Goal: Information Seeking & Learning: Learn about a topic

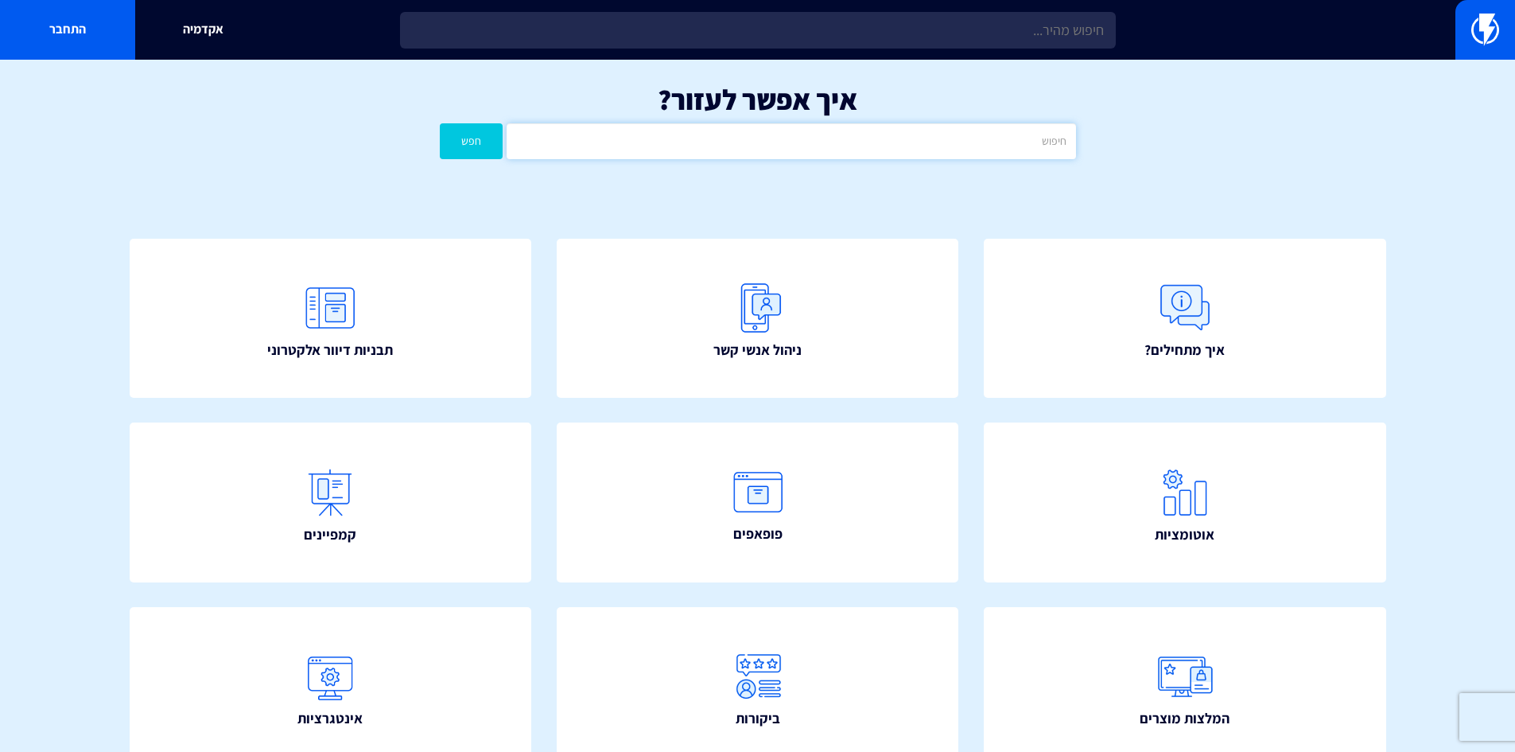
click at [823, 150] on input "text" at bounding box center [791, 141] width 569 height 36
type input "API"
click at [440, 123] on button "חפש" at bounding box center [472, 141] width 64 height 36
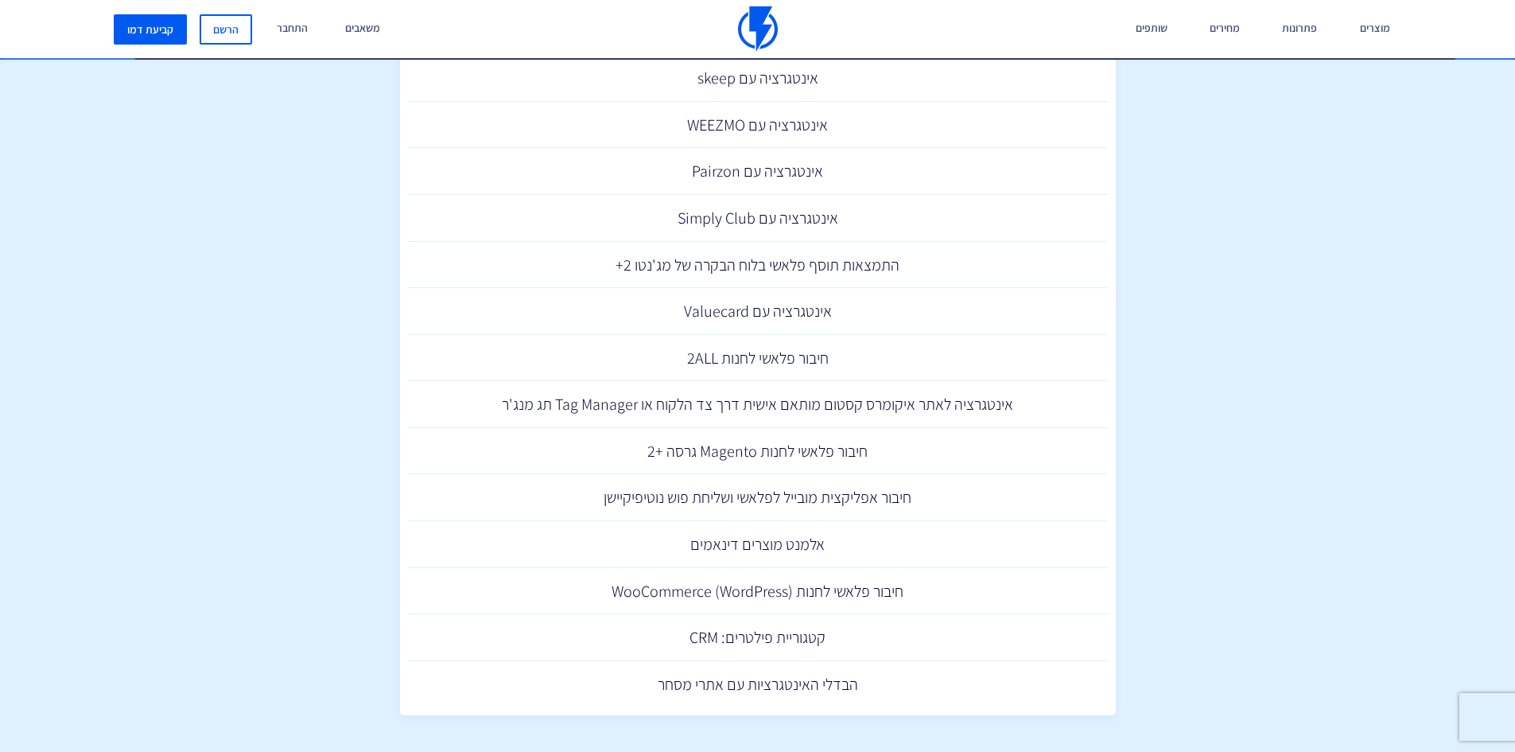
scroll to position [654, 0]
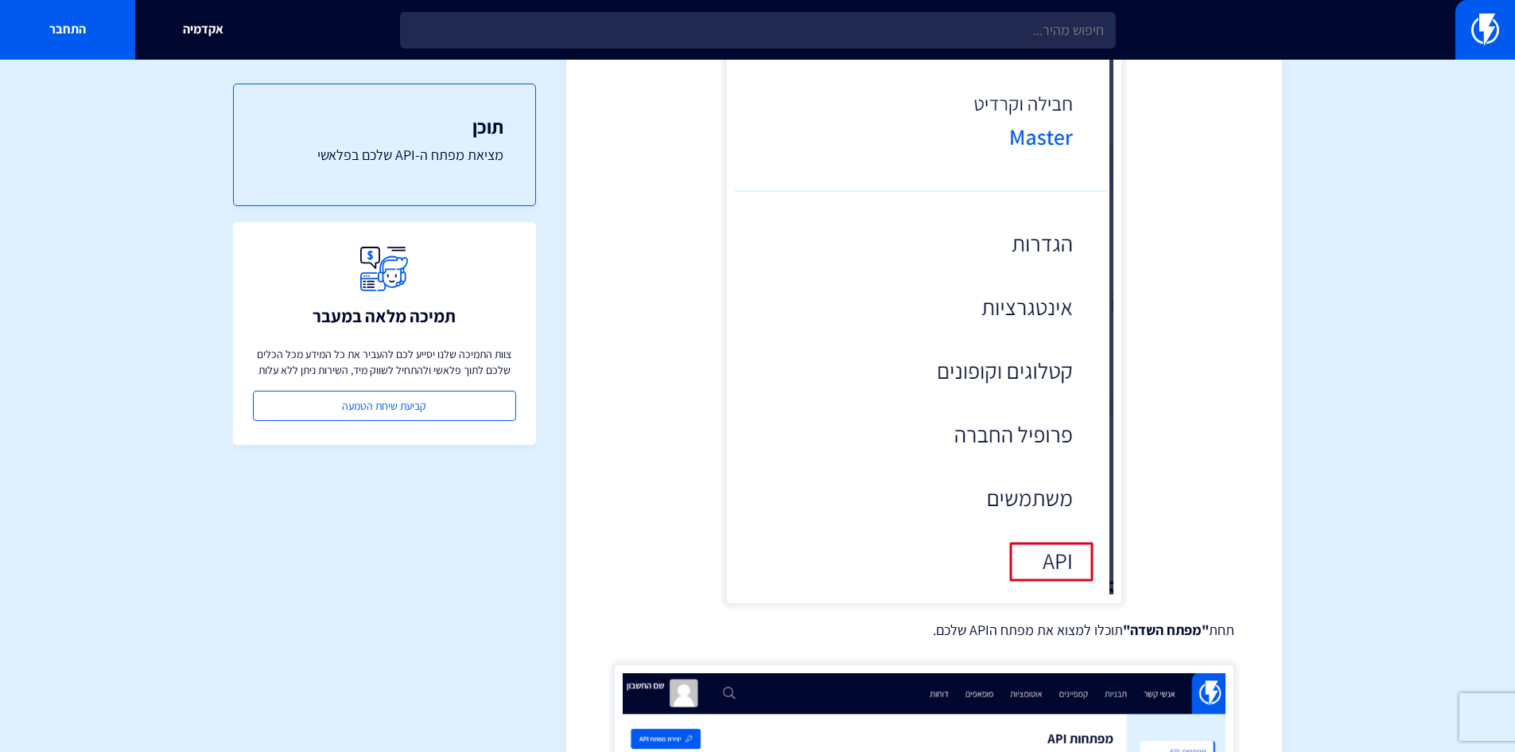
scroll to position [926, 0]
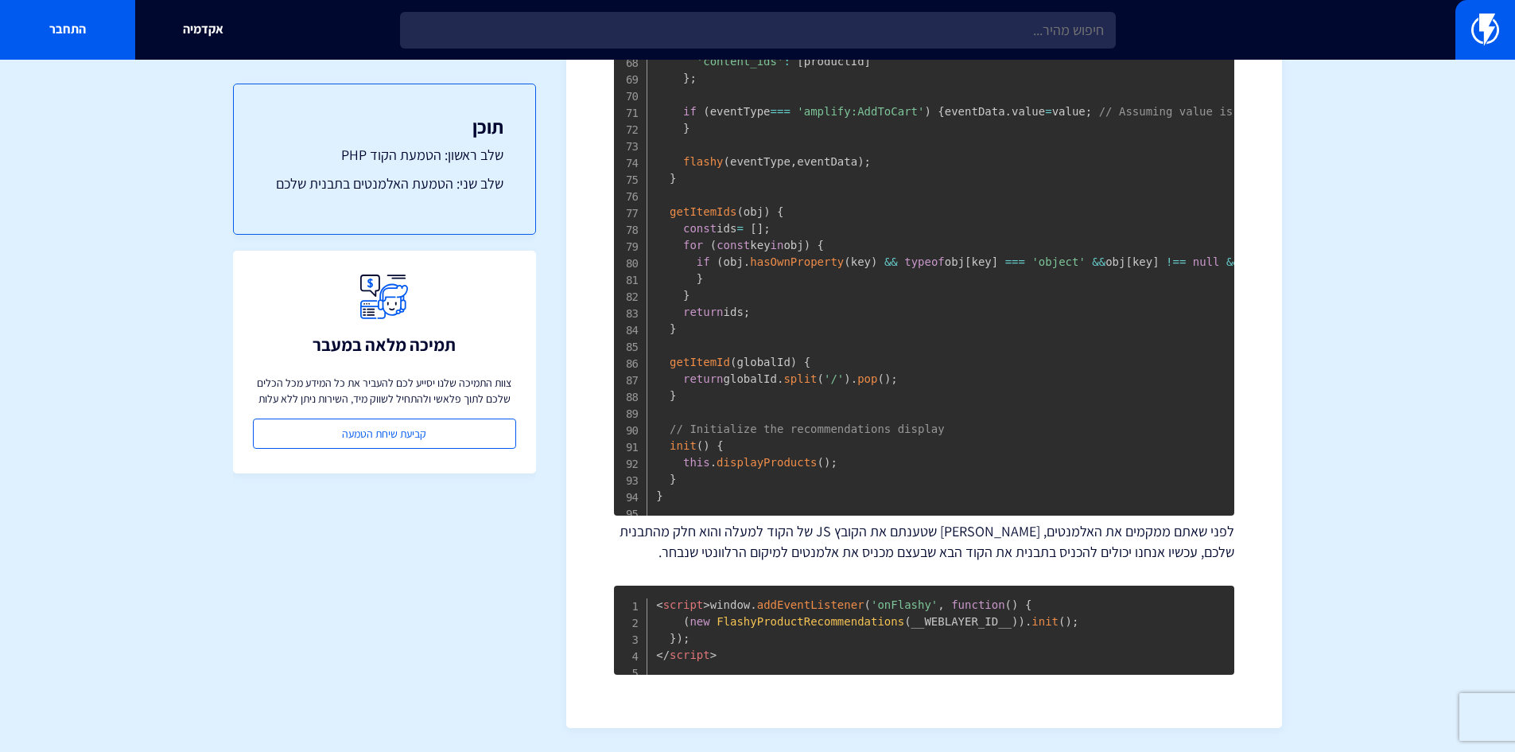
scroll to position [2949, 0]
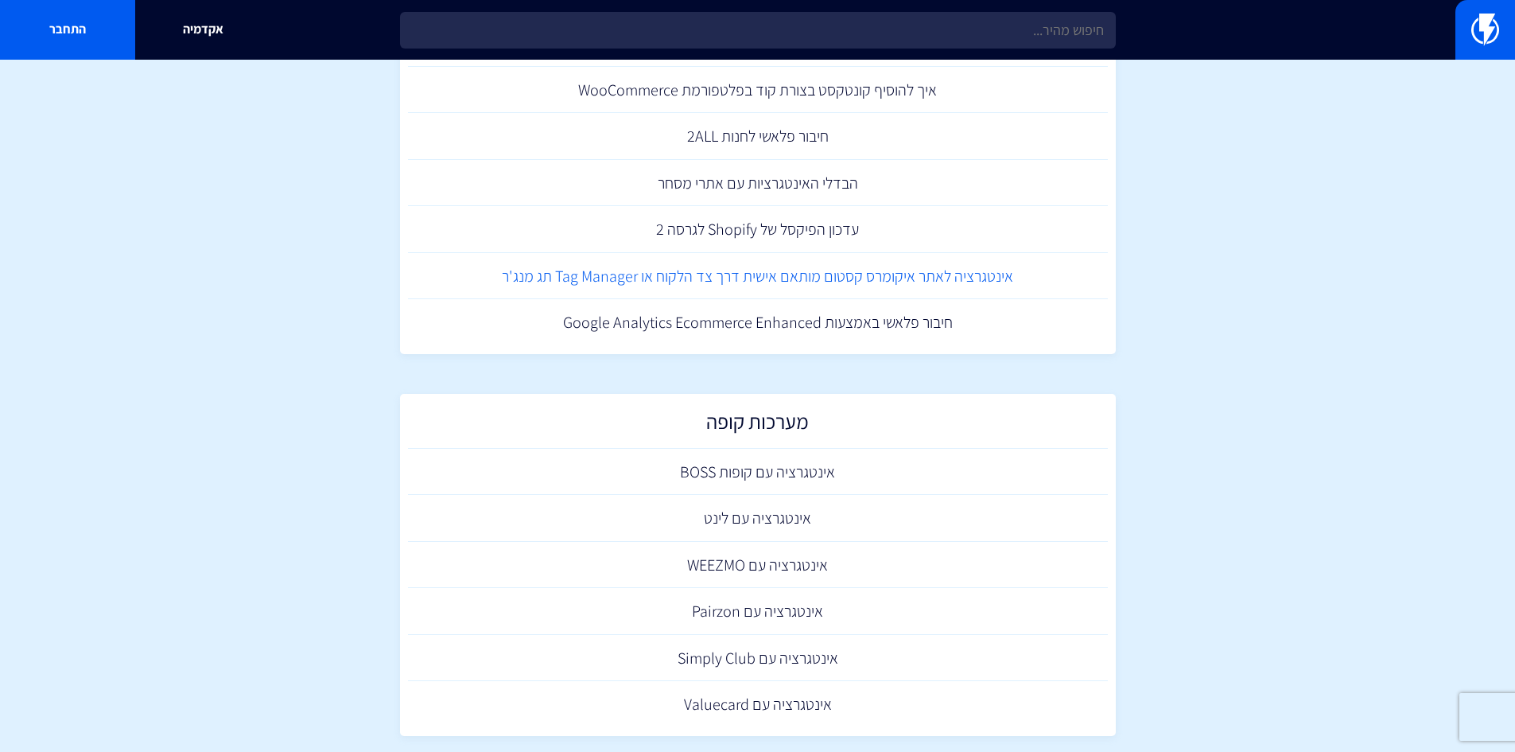
scroll to position [1034, 0]
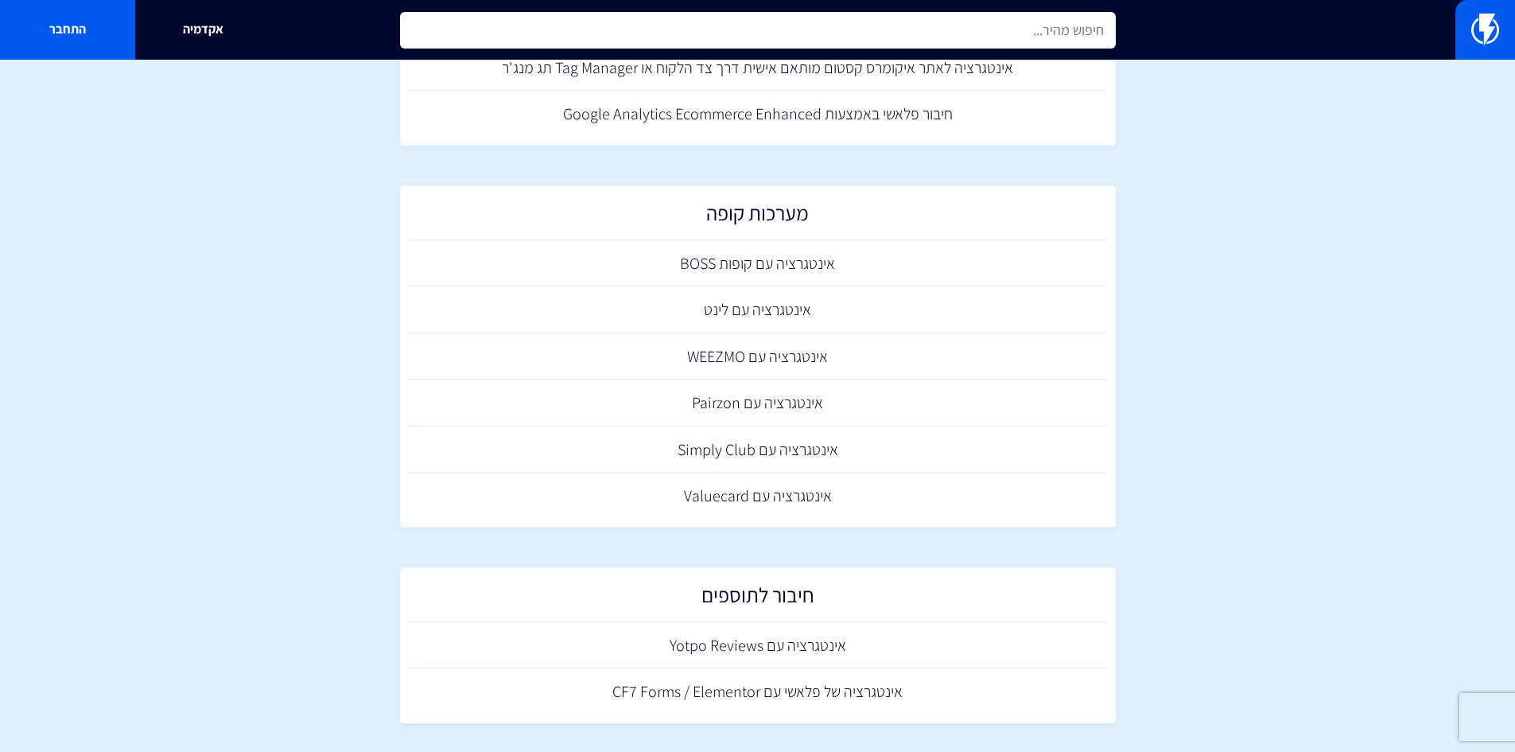
click at [959, 33] on input "text" at bounding box center [758, 30] width 716 height 37
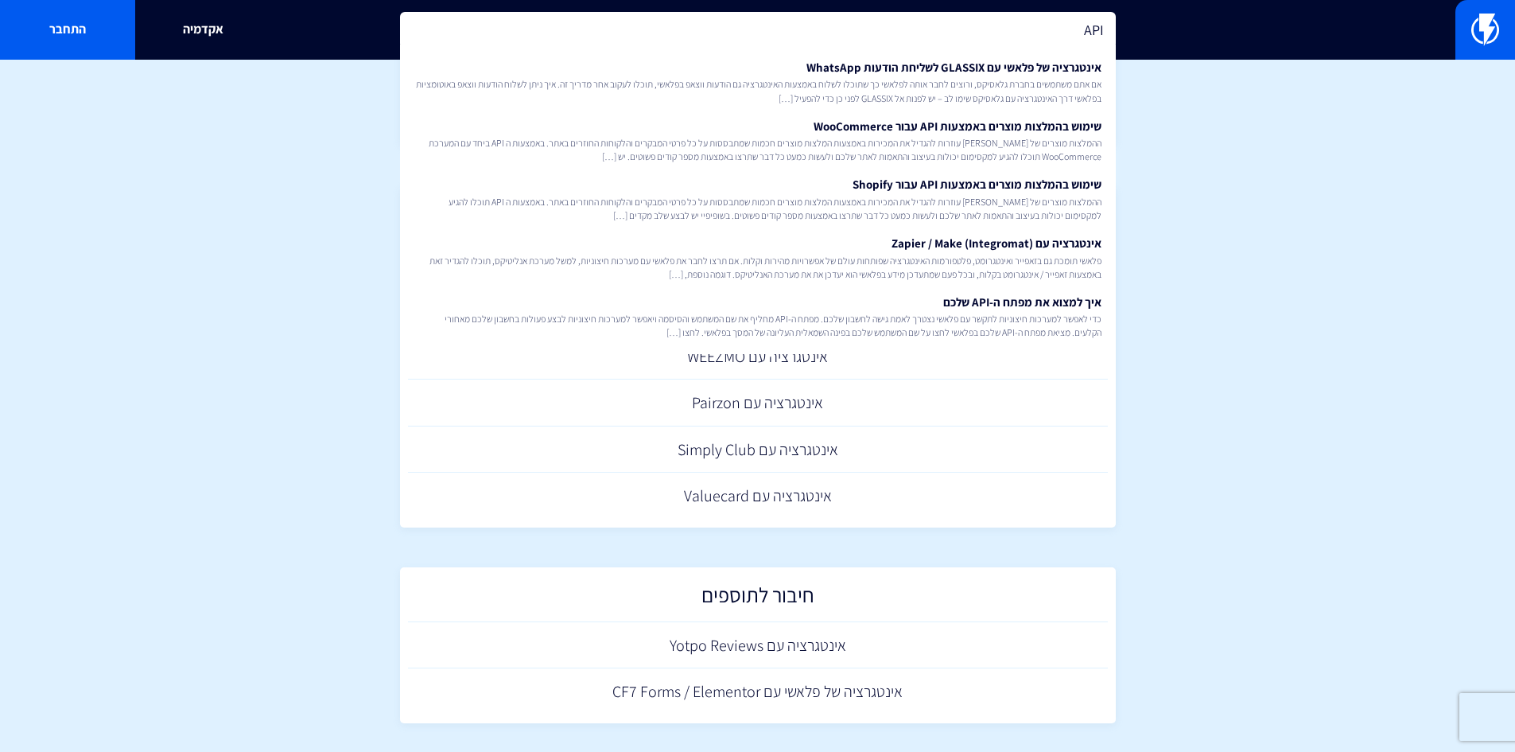
type input "API"
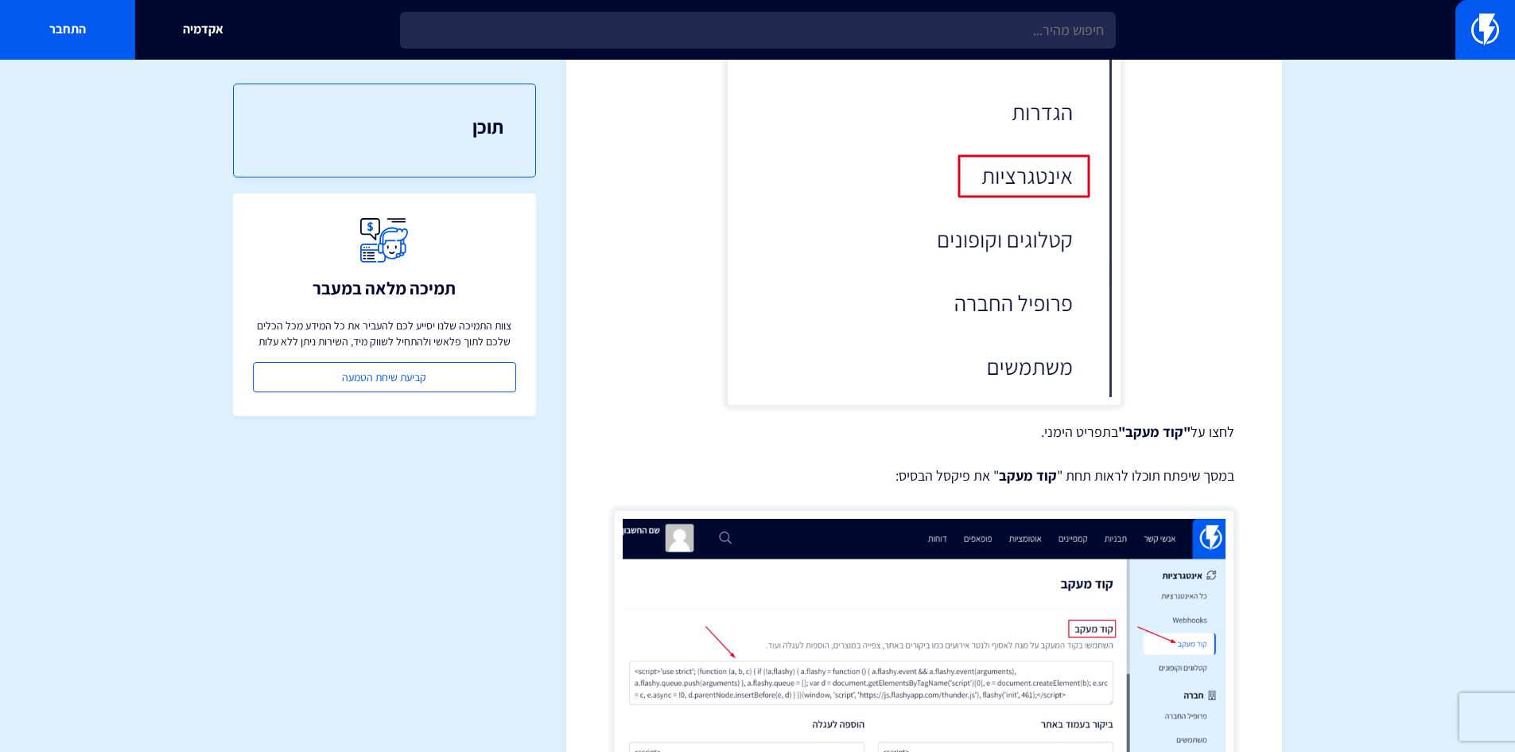
scroll to position [922, 0]
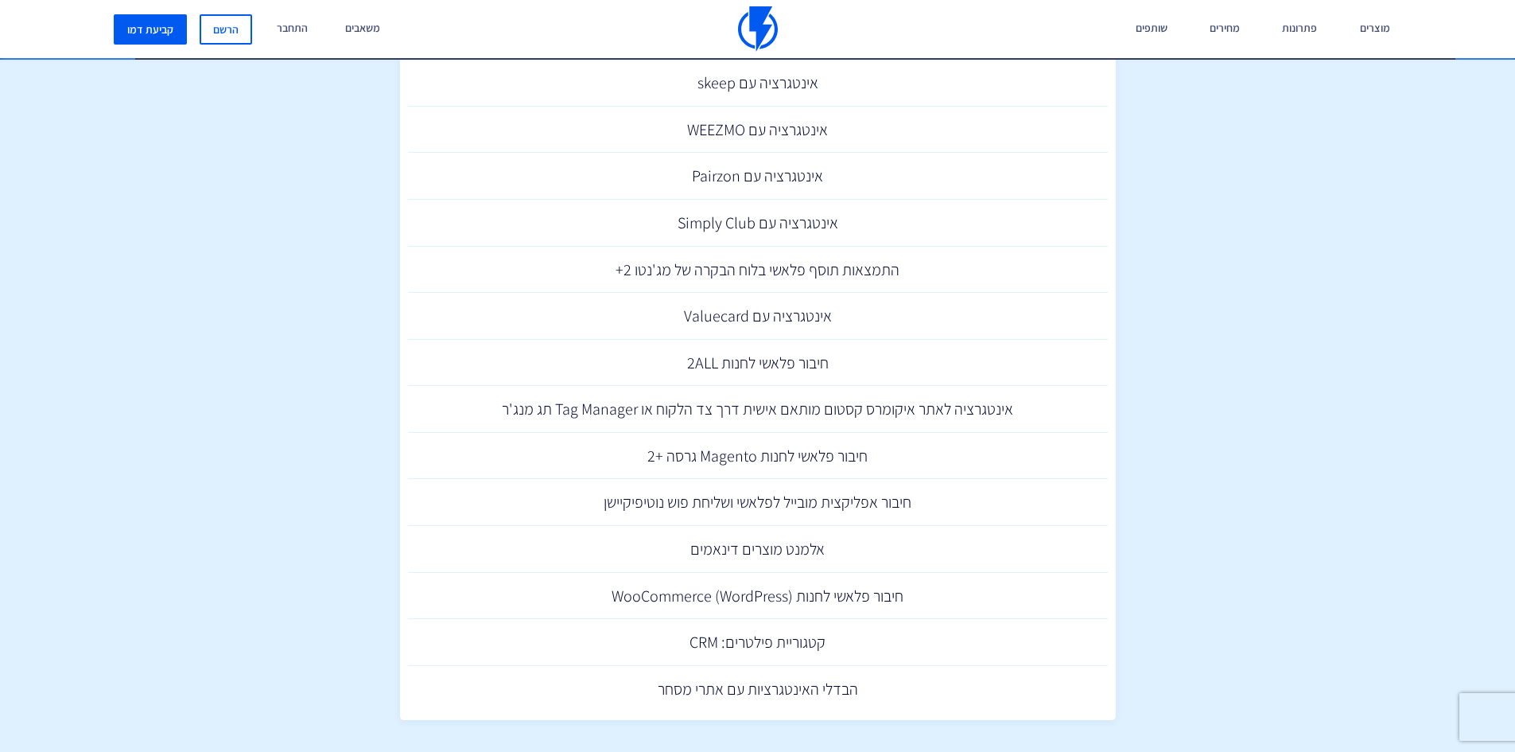
scroll to position [654, 0]
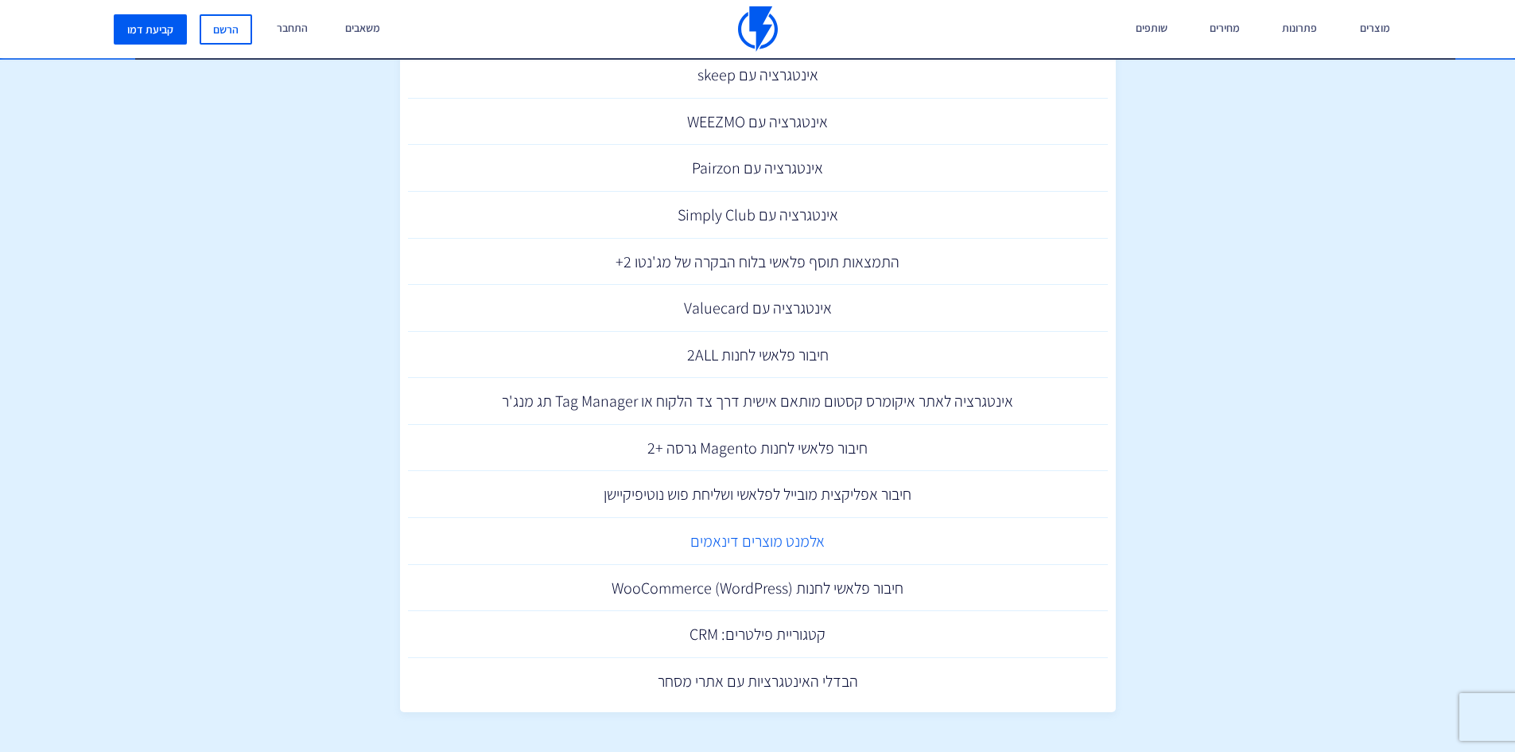
drag, startPoint x: 755, startPoint y: 548, endPoint x: 763, endPoint y: 547, distance: 8.0
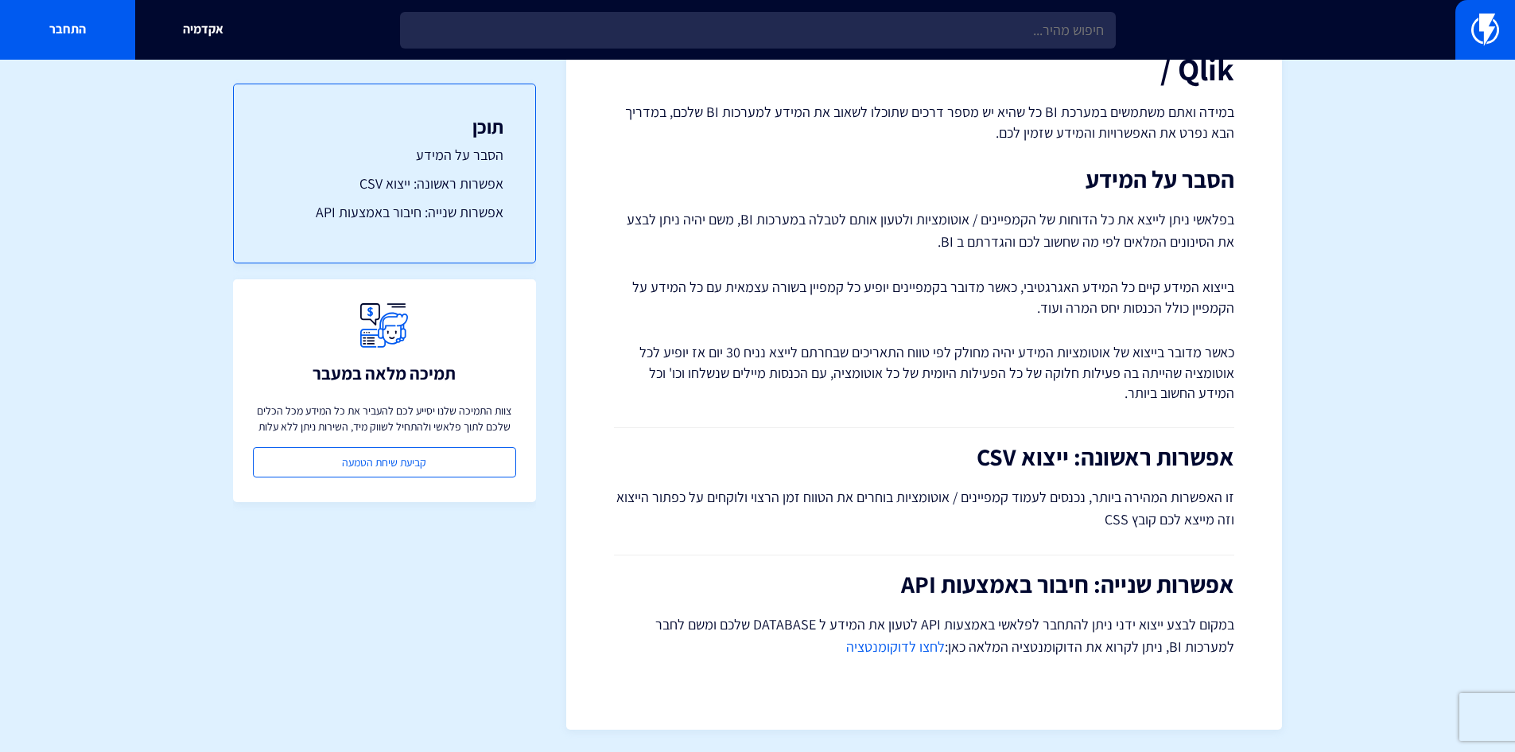
scroll to position [153, 0]
click at [892, 649] on link "לחצו לדוקומנטציה" at bounding box center [895, 645] width 99 height 18
